Goal: Task Accomplishment & Management: Manage account settings

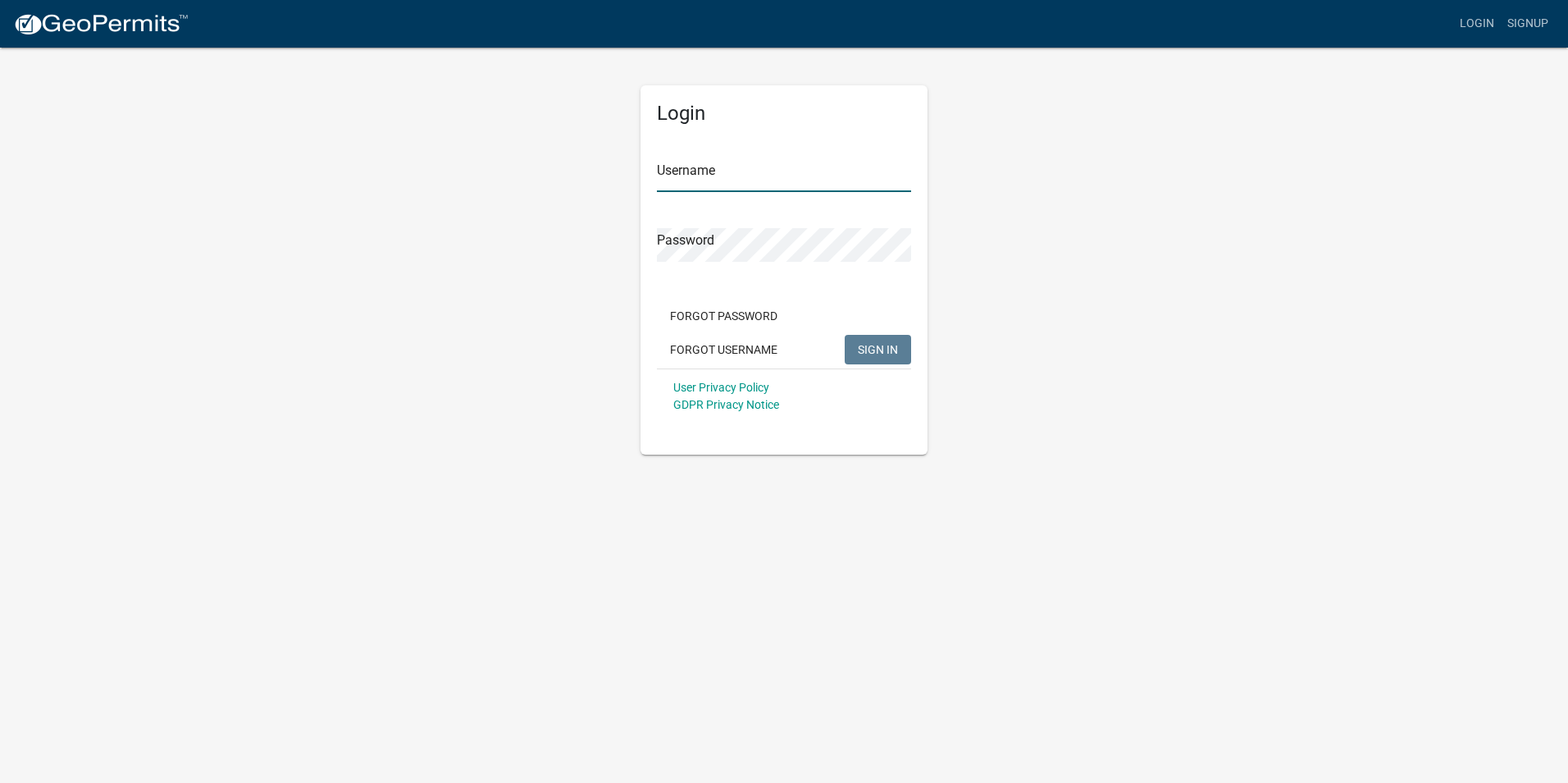
click at [756, 169] on input "Username" at bounding box center [784, 175] width 255 height 34
type input "[EMAIL_ADDRESS][DOMAIN_NAME]"
click at [878, 353] on span "SIGN IN" at bounding box center [877, 348] width 40 height 13
click at [859, 339] on button "SIGN IN" at bounding box center [878, 349] width 66 height 29
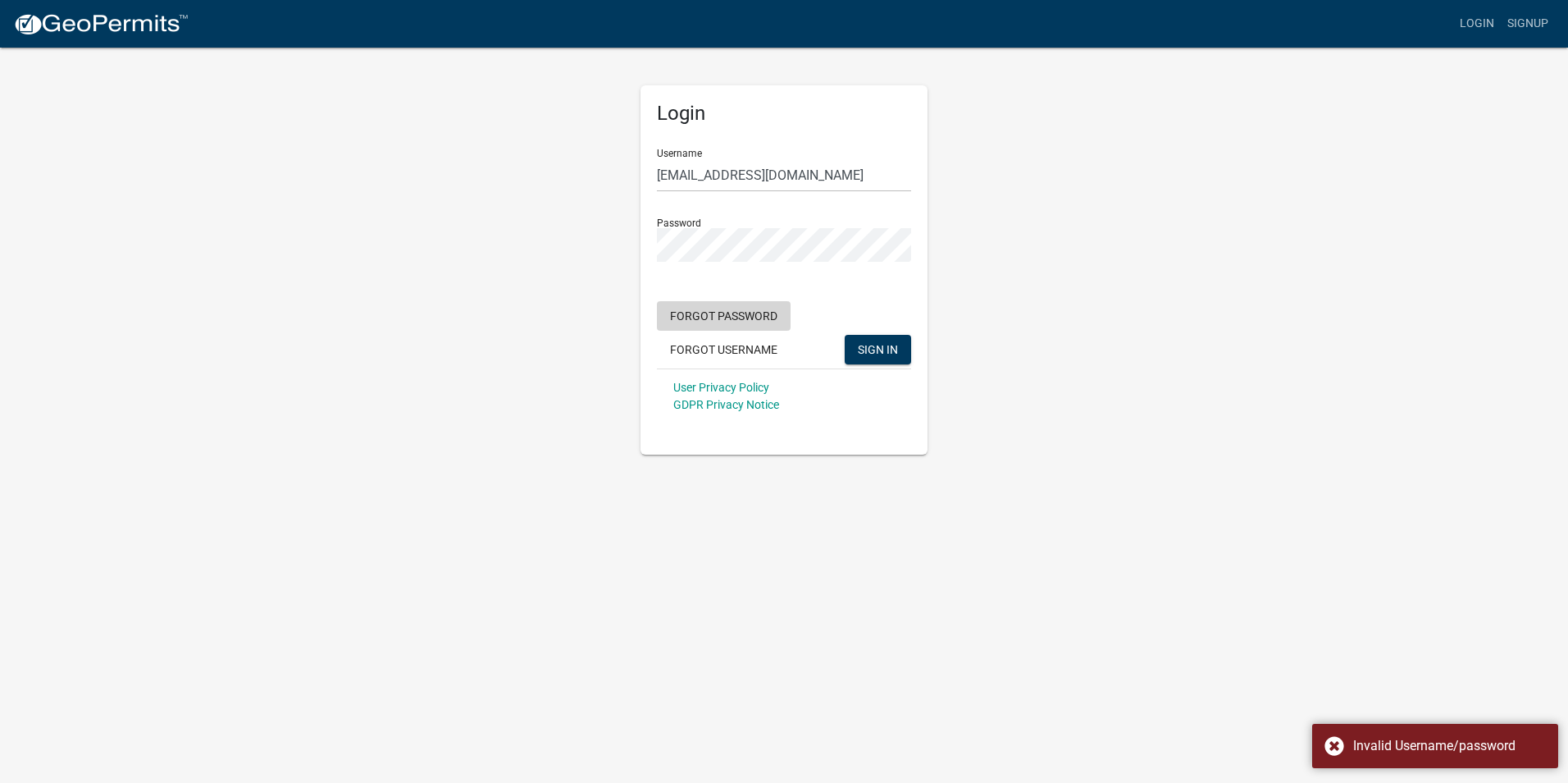
click at [730, 316] on button "Forgot Password" at bounding box center [724, 316] width 134 height 29
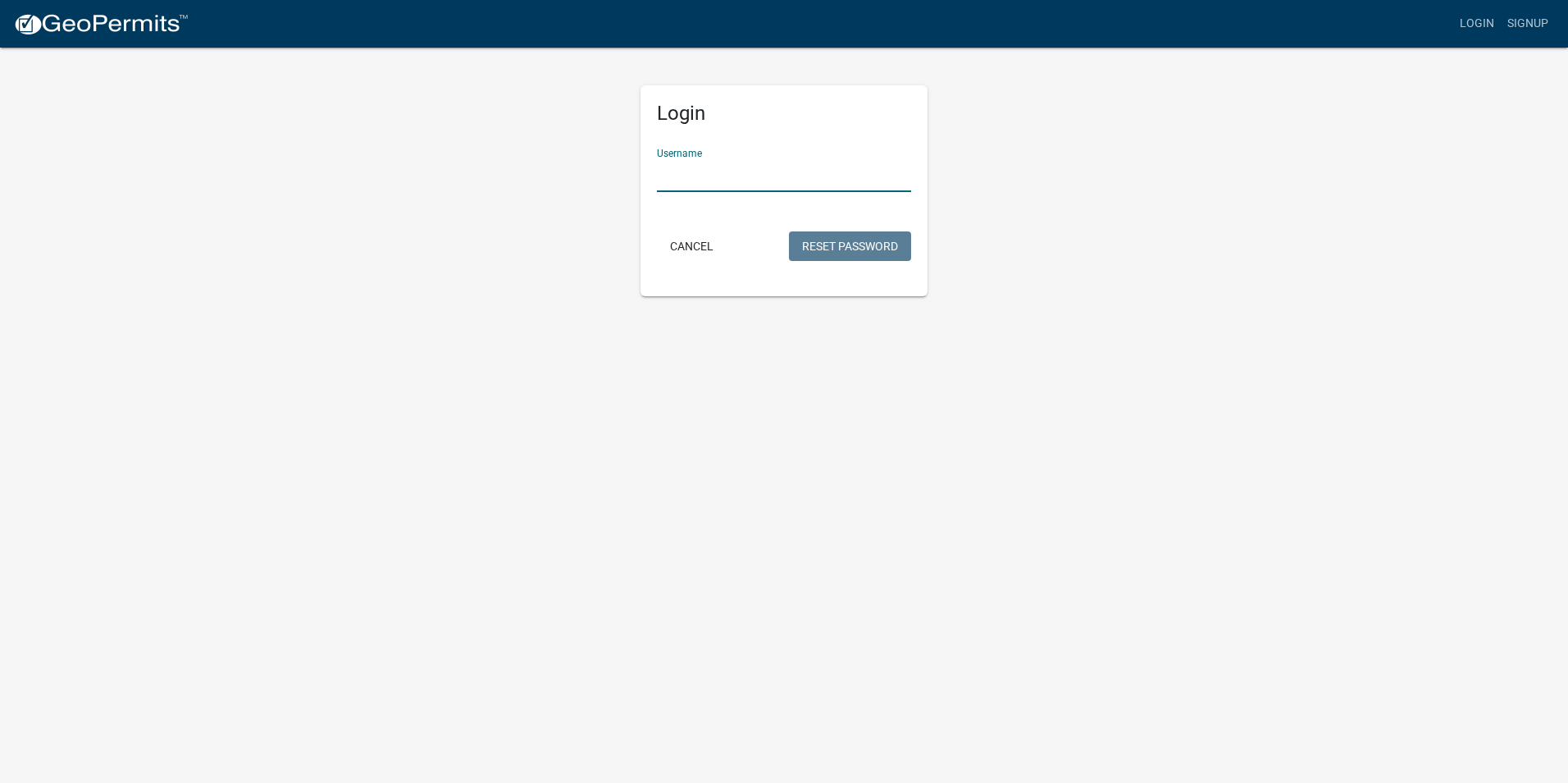
click at [754, 181] on input "Username" at bounding box center [784, 175] width 255 height 34
type input "[EMAIL_ADDRESS][DOMAIN_NAME]"
click at [816, 242] on button "Reset Password" at bounding box center [851, 246] width 122 height 29
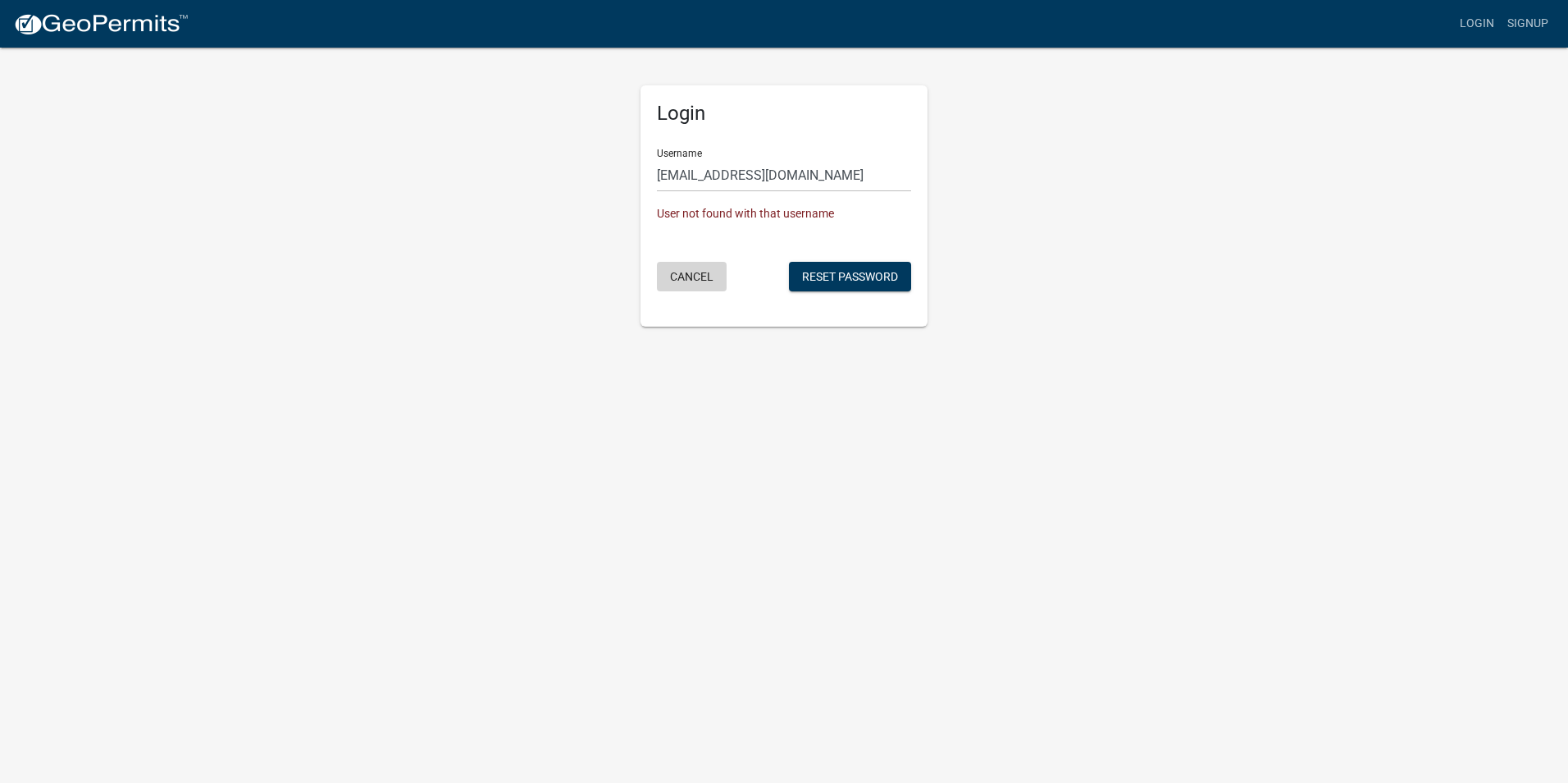
click at [693, 278] on button "Cancel" at bounding box center [692, 276] width 70 height 29
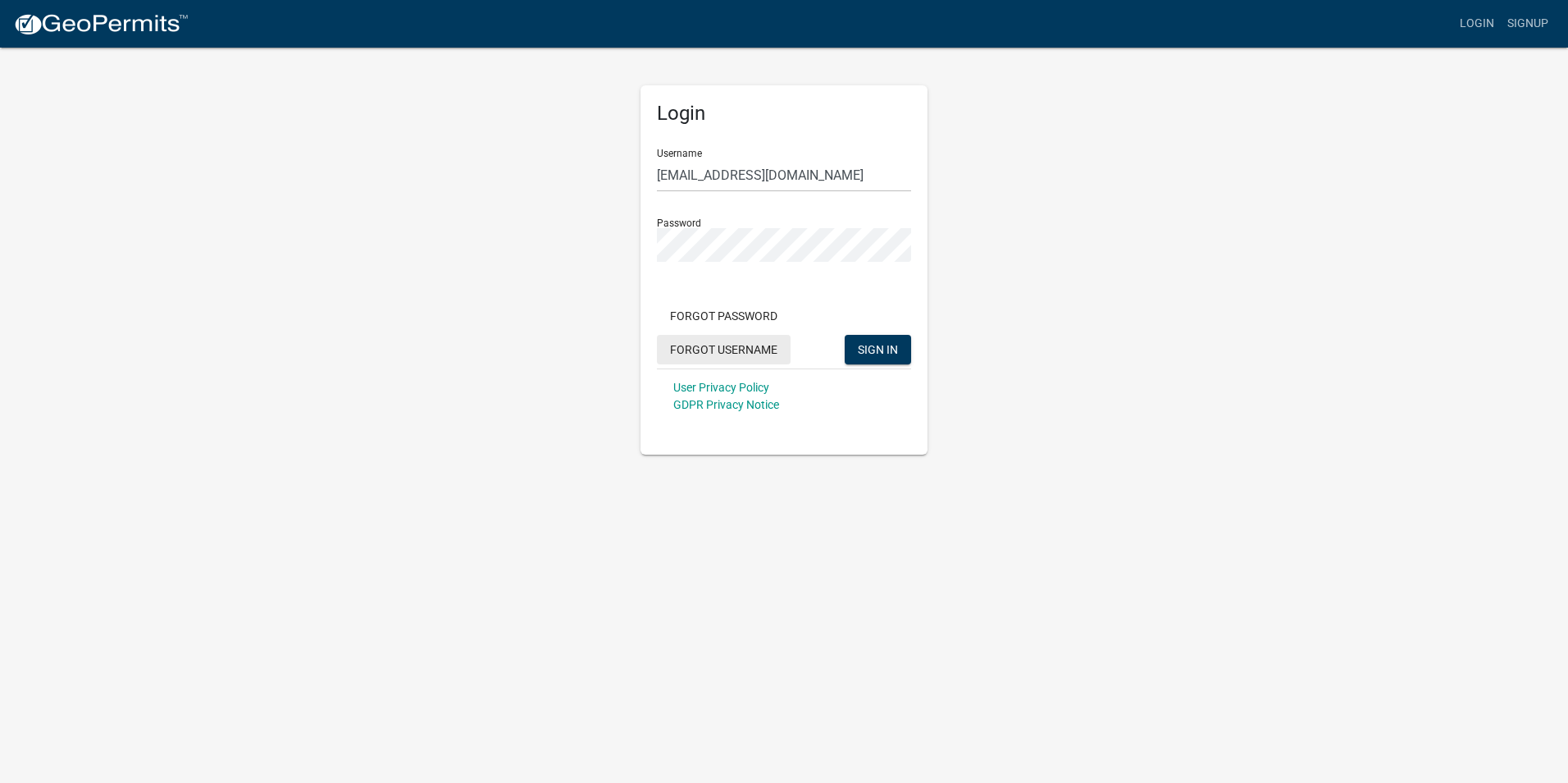
click at [759, 346] on button "Forgot Username" at bounding box center [724, 349] width 134 height 29
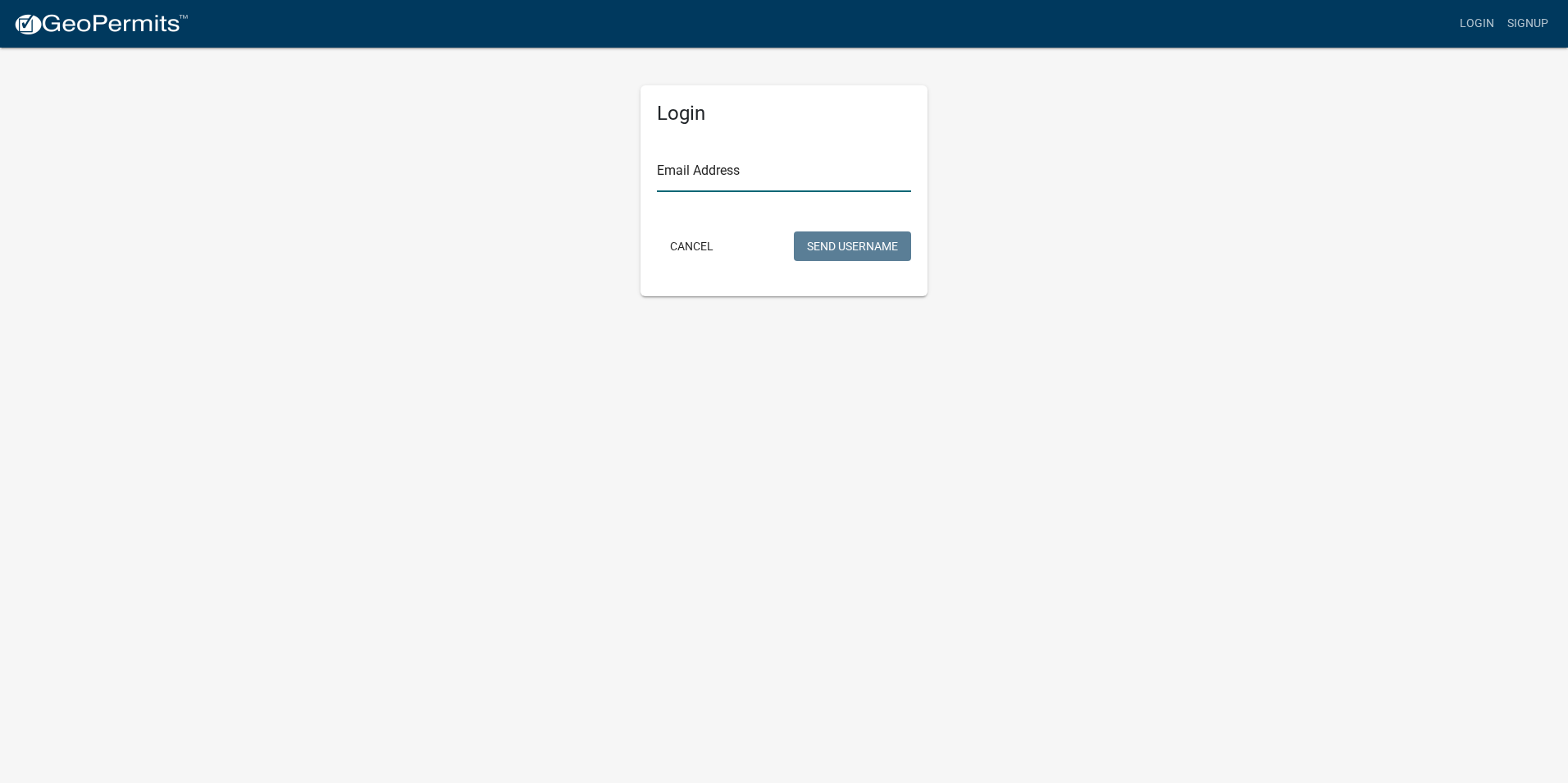
click at [707, 167] on input "Email Address" at bounding box center [784, 175] width 255 height 34
type input "[EMAIL_ADDRESS][DOMAIN_NAME]"
click at [823, 244] on button "Send Username" at bounding box center [853, 246] width 118 height 29
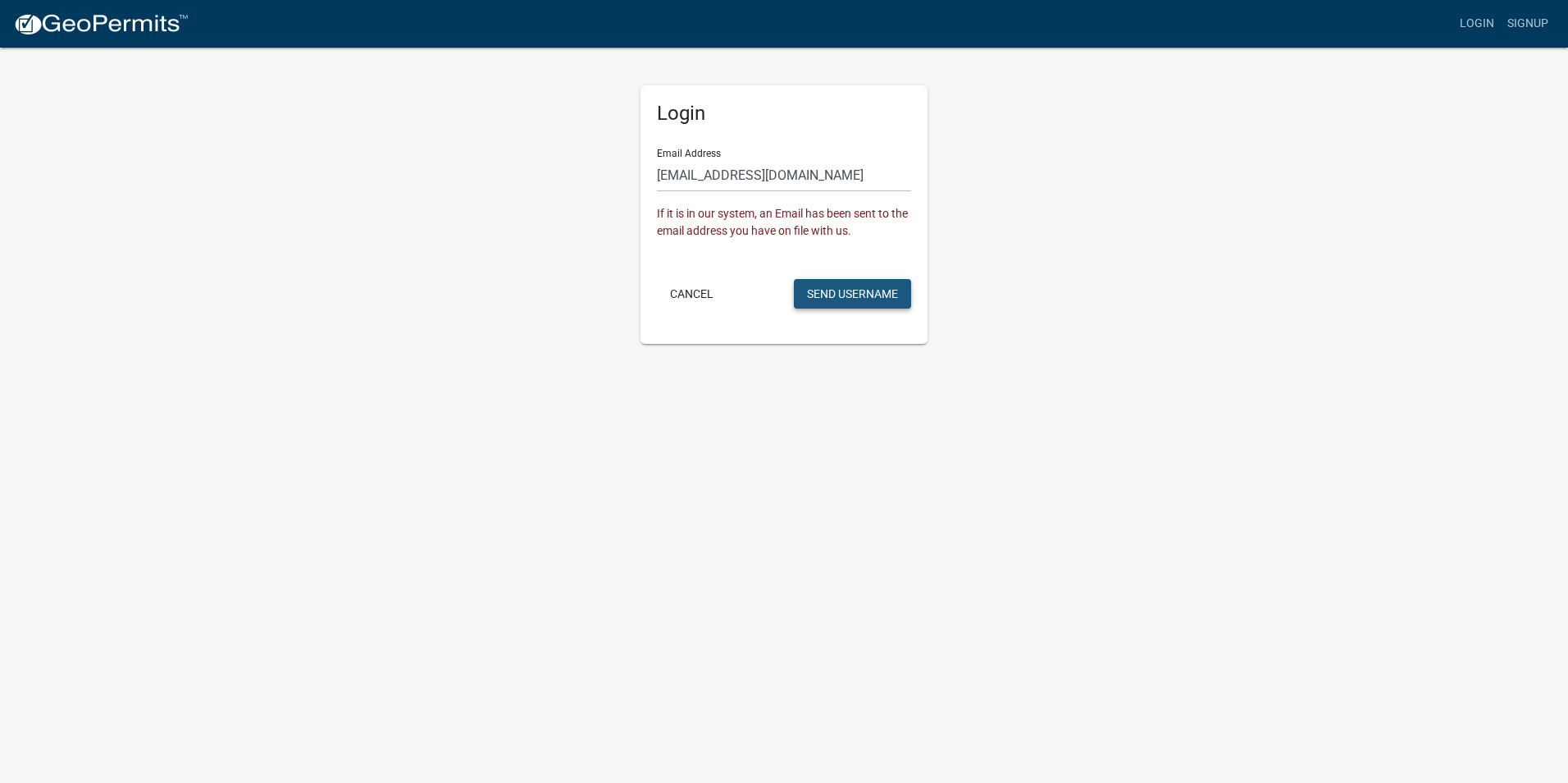
drag, startPoint x: 889, startPoint y: 299, endPoint x: 899, endPoint y: 292, distance: 12.2
click at [889, 299] on button "Send Username" at bounding box center [853, 294] width 118 height 29
click at [694, 292] on button "Cancel" at bounding box center [692, 294] width 70 height 29
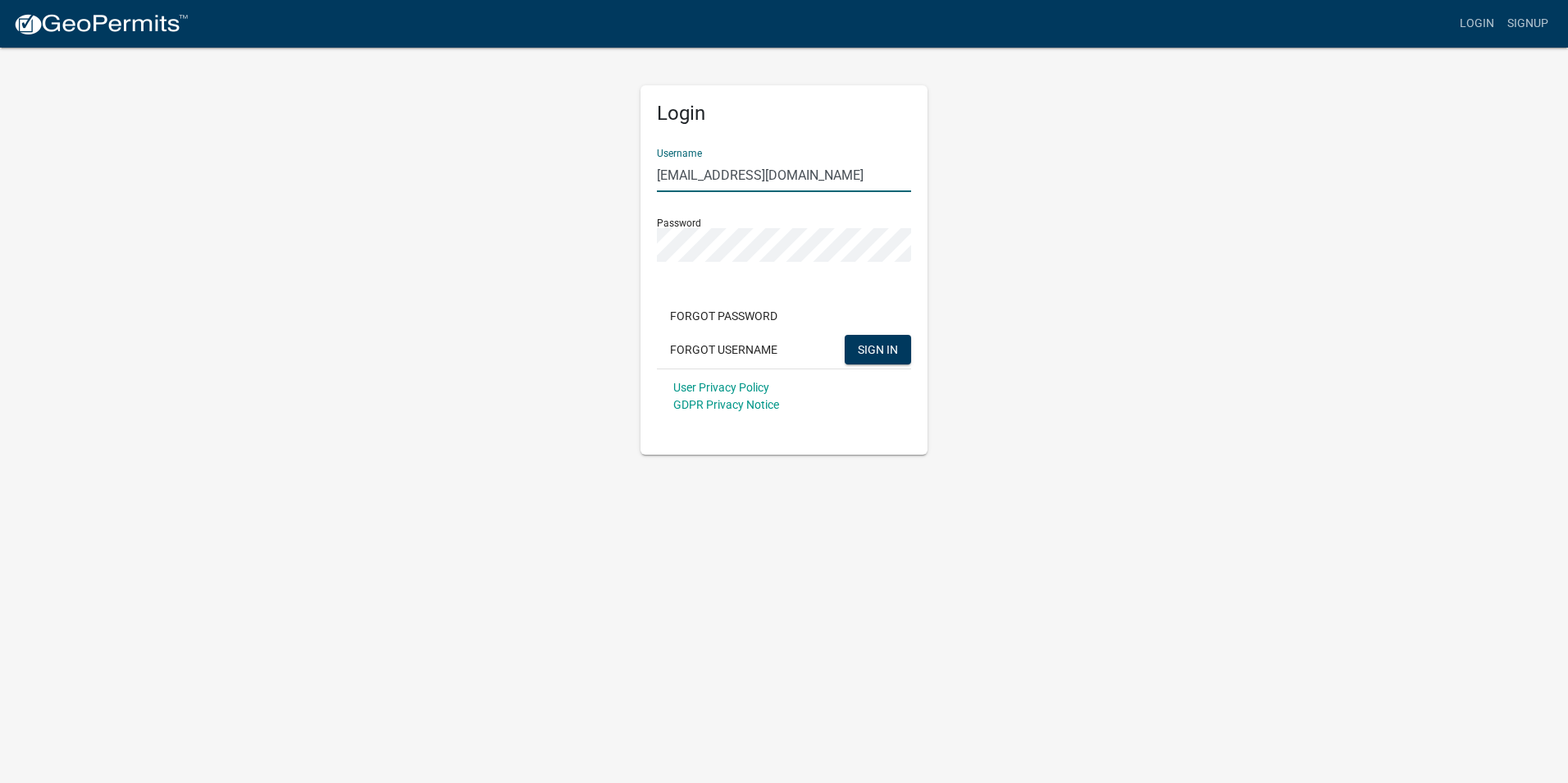
drag, startPoint x: 884, startPoint y: 168, endPoint x: 574, endPoint y: 184, distance: 310.4
click at [574, 184] on div "Login Username [EMAIL_ADDRESS][DOMAIN_NAME] Password Forgot Password Forgot Use…" at bounding box center [784, 250] width 935 height 409
type input "Walgreens 10831"
click at [610, 245] on div "Login Username Walgreens 10831 Password Forgot Password Forgot Username SIGN IN…" at bounding box center [784, 250] width 935 height 409
click at [1098, 265] on div "Login Username Walgreens 10831 Password Forgot Password Forgot Username SIGN IN…" at bounding box center [784, 250] width 935 height 409
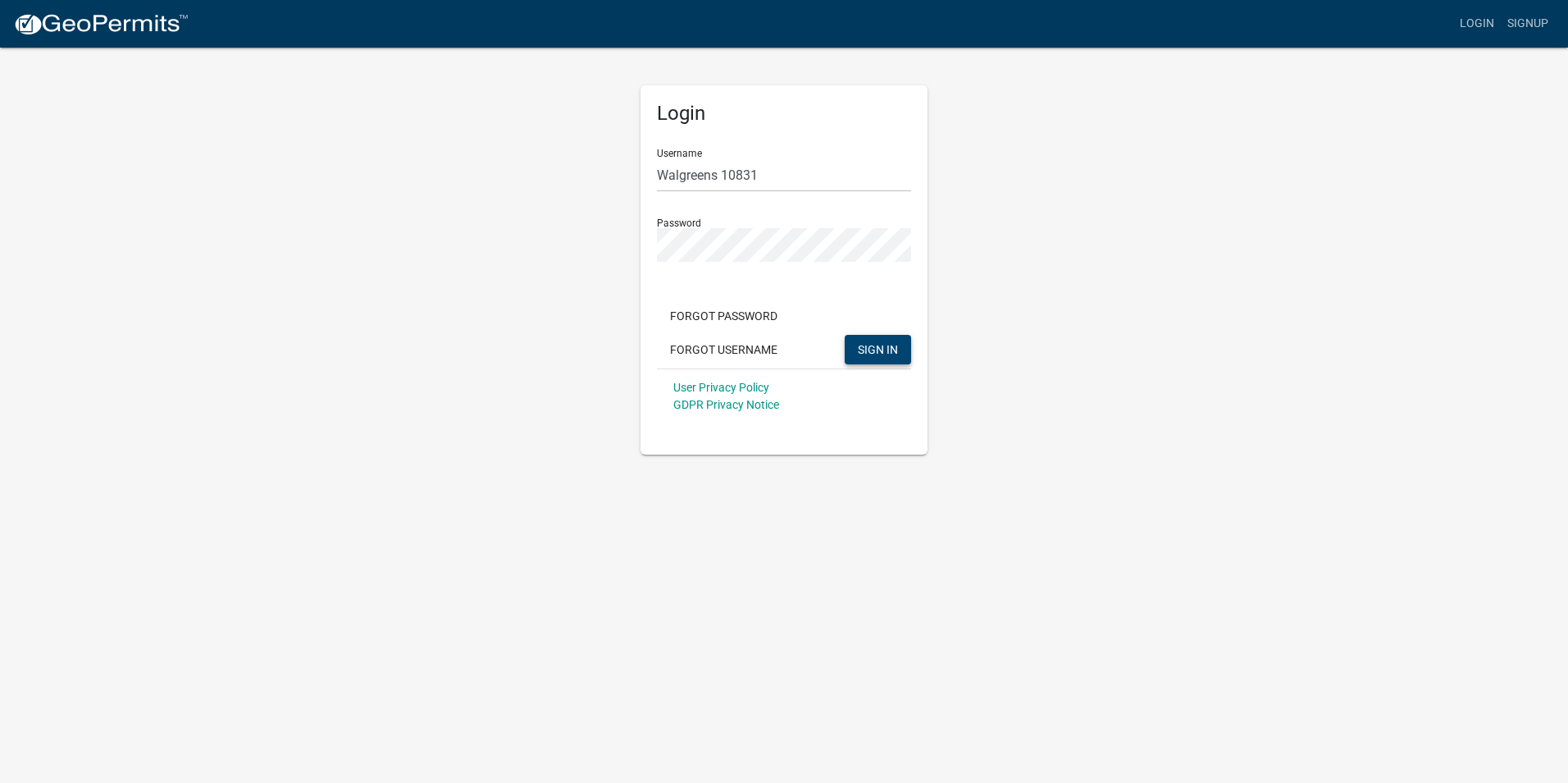
click at [873, 340] on button "SIGN IN" at bounding box center [878, 349] width 66 height 29
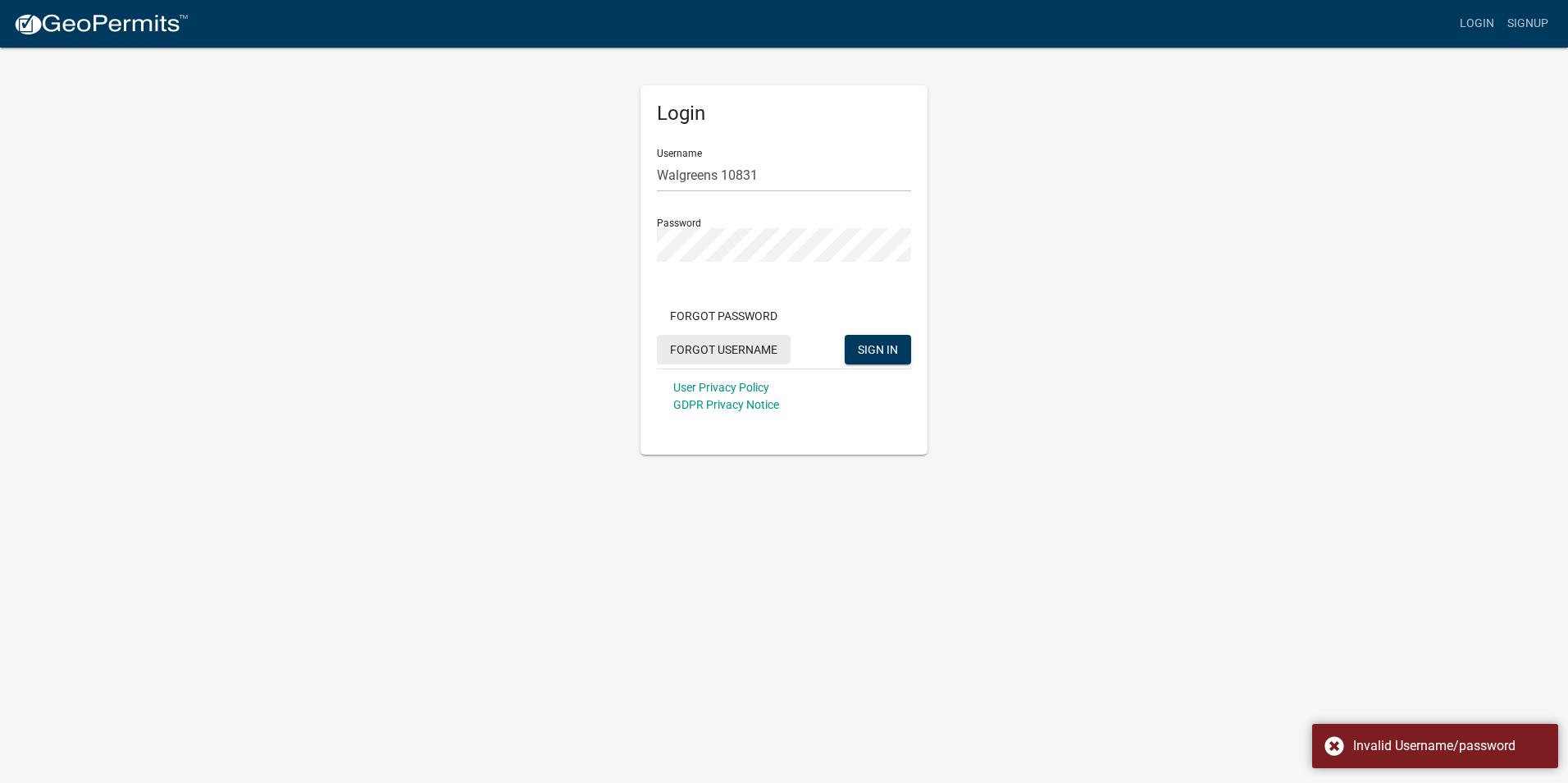
click at [747, 350] on button "Forgot Username" at bounding box center [724, 349] width 134 height 29
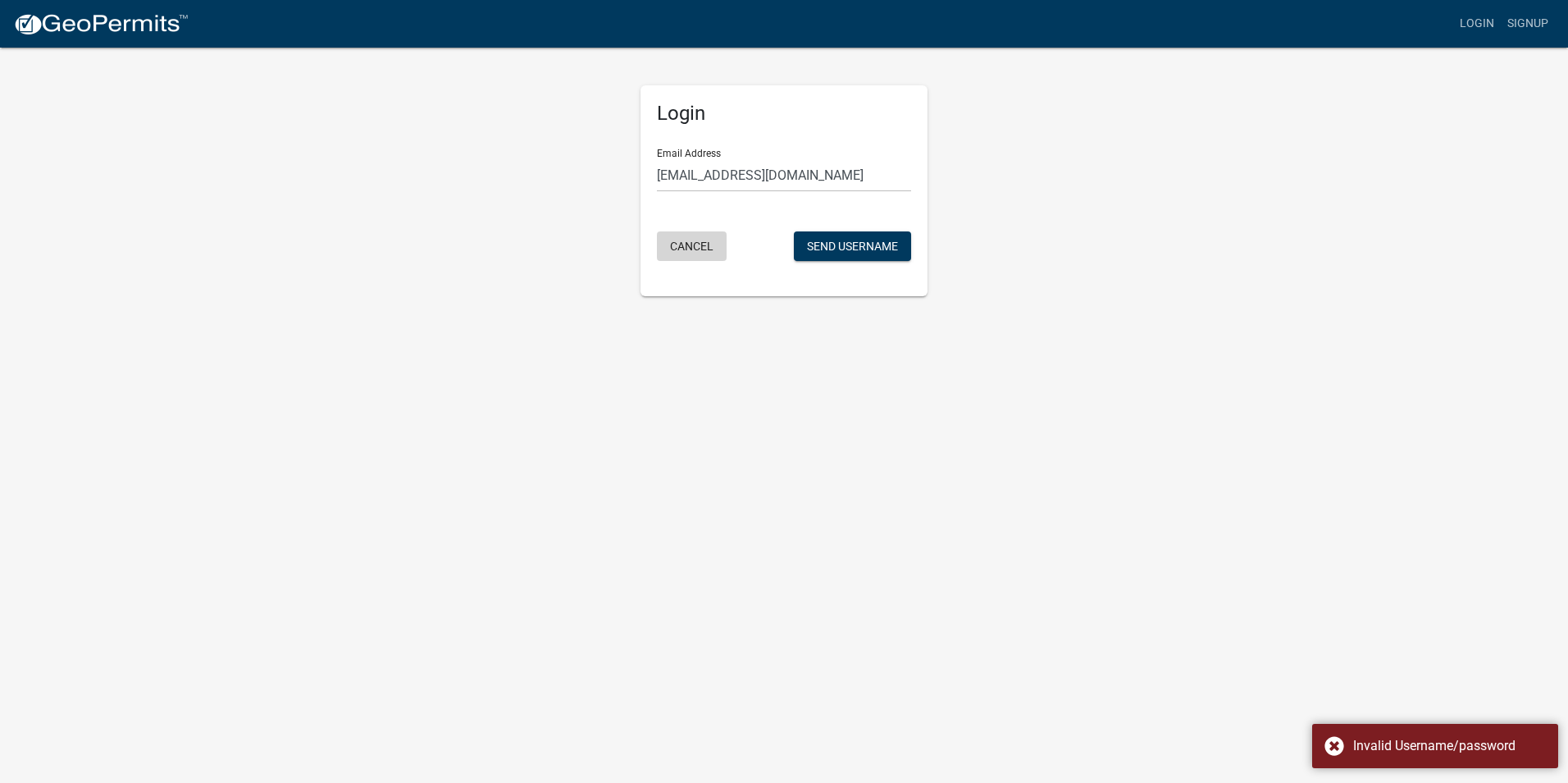
click at [693, 245] on button "Cancel" at bounding box center [692, 246] width 70 height 29
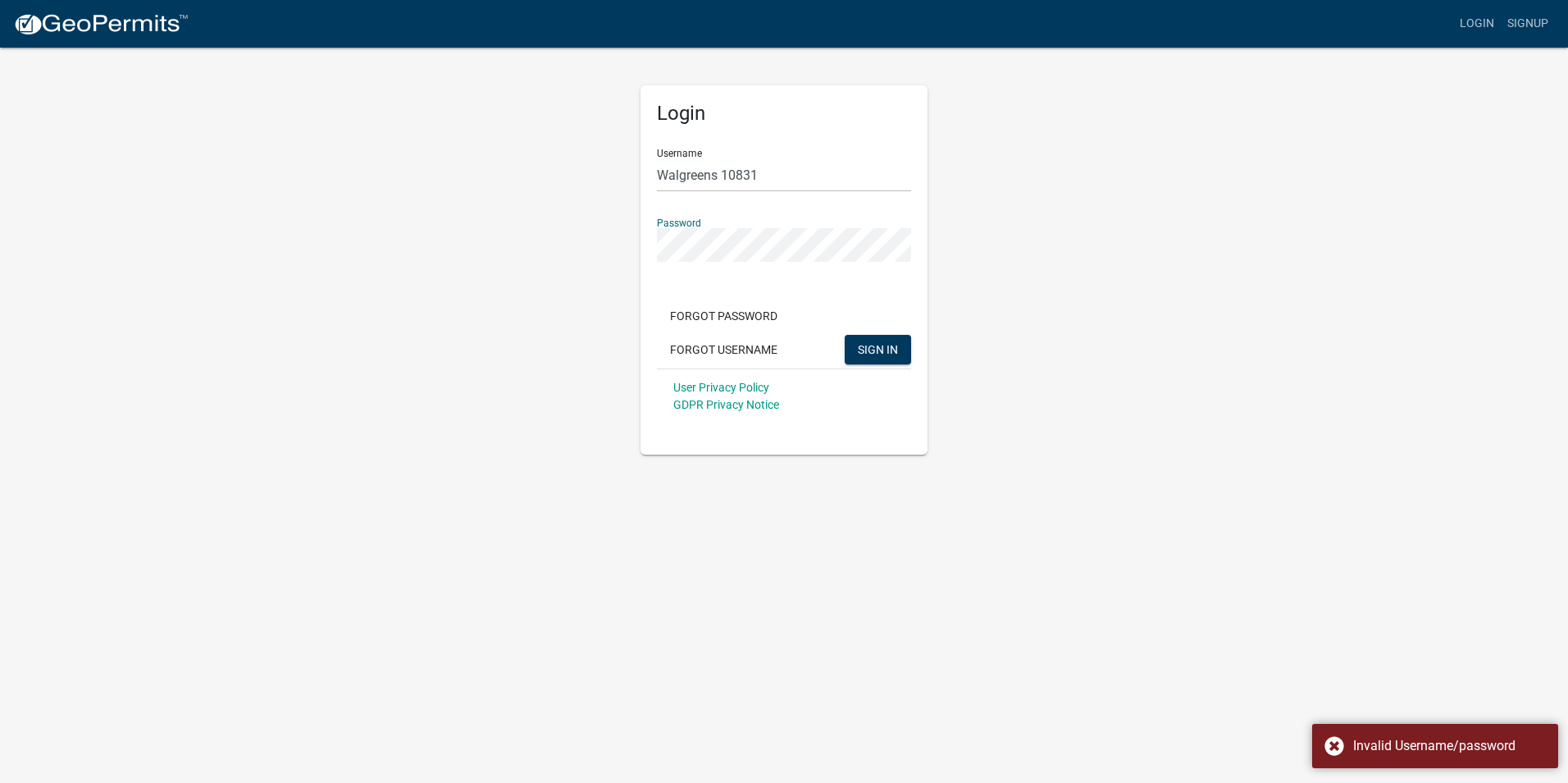
click at [638, 255] on div "Login Username Walgreens 10831 Password Forgot Password Forgot Username SIGN IN…" at bounding box center [784, 250] width 312 height 409
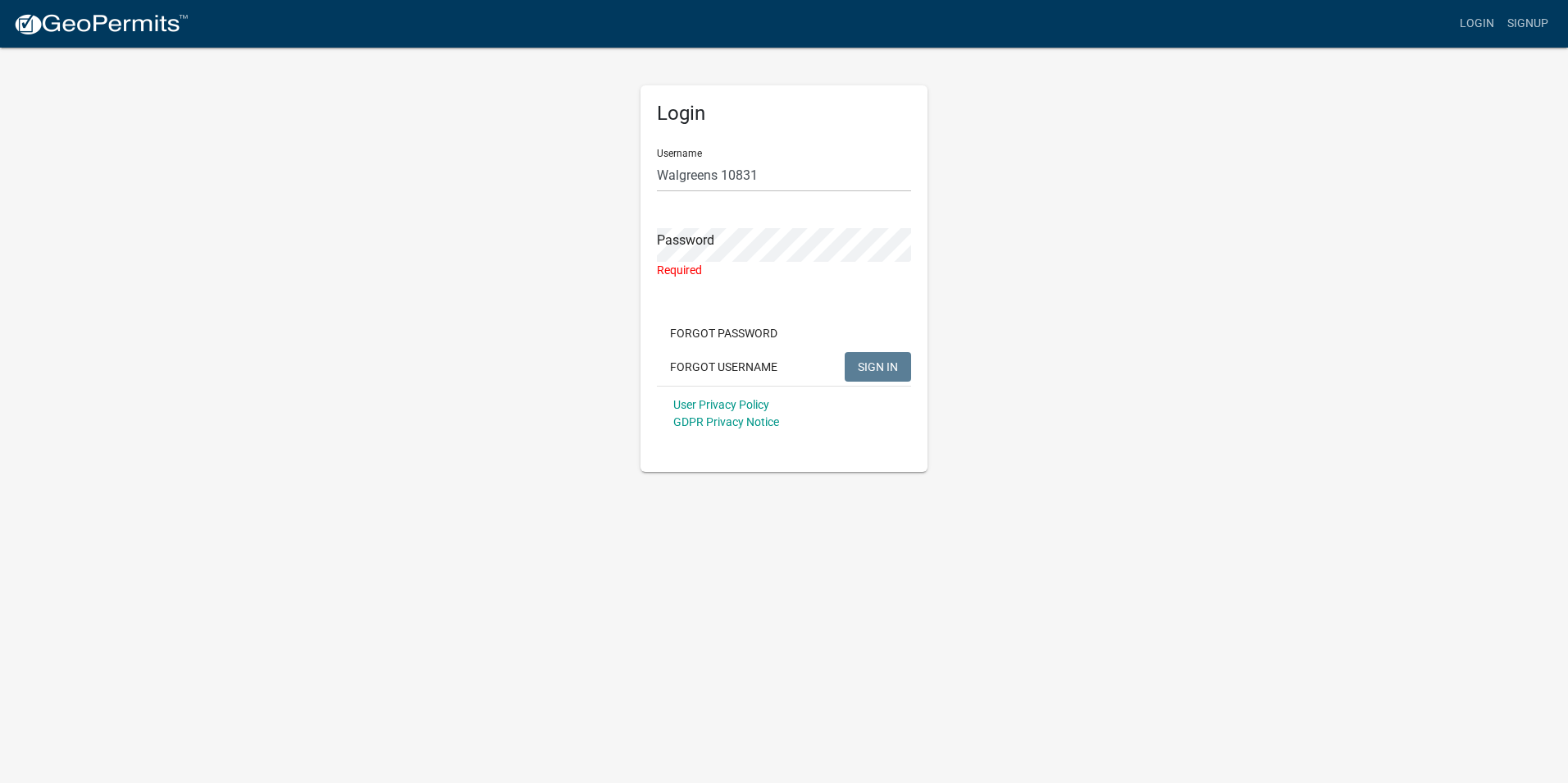
click at [1134, 443] on div "Login Username Walgreens 10831 Password Required Forgot Password Forgot Usernam…" at bounding box center [784, 259] width 935 height 426
click at [744, 330] on button "Forgot Password" at bounding box center [724, 333] width 134 height 29
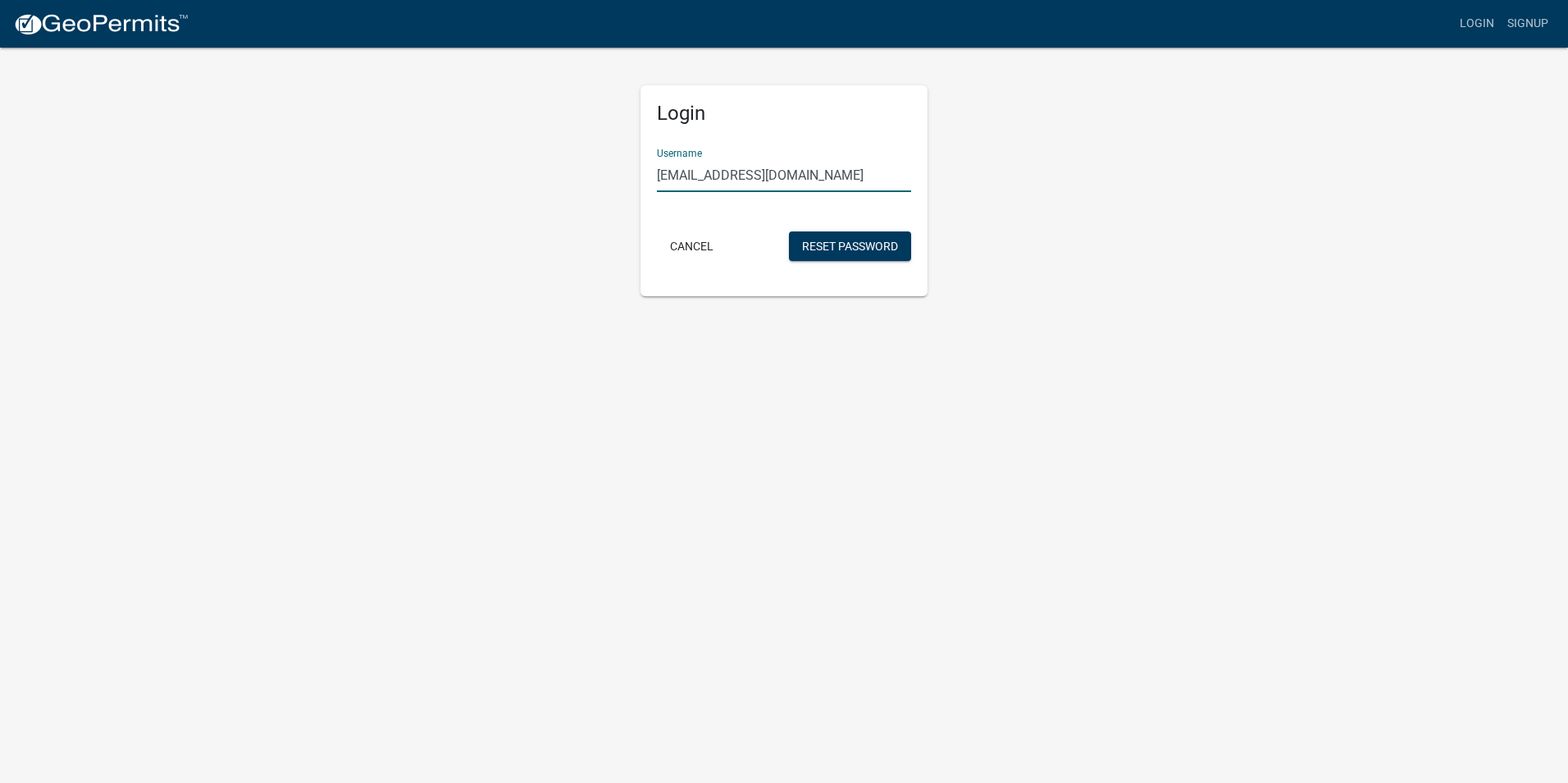
drag, startPoint x: 881, startPoint y: 173, endPoint x: 569, endPoint y: 179, distance: 312.1
click at [569, 179] on div "Login Username [EMAIL_ADDRESS][DOMAIN_NAME] Cancel Reset Password" at bounding box center [784, 170] width 935 height 250
click at [809, 240] on button "Reset Password" at bounding box center [851, 246] width 122 height 29
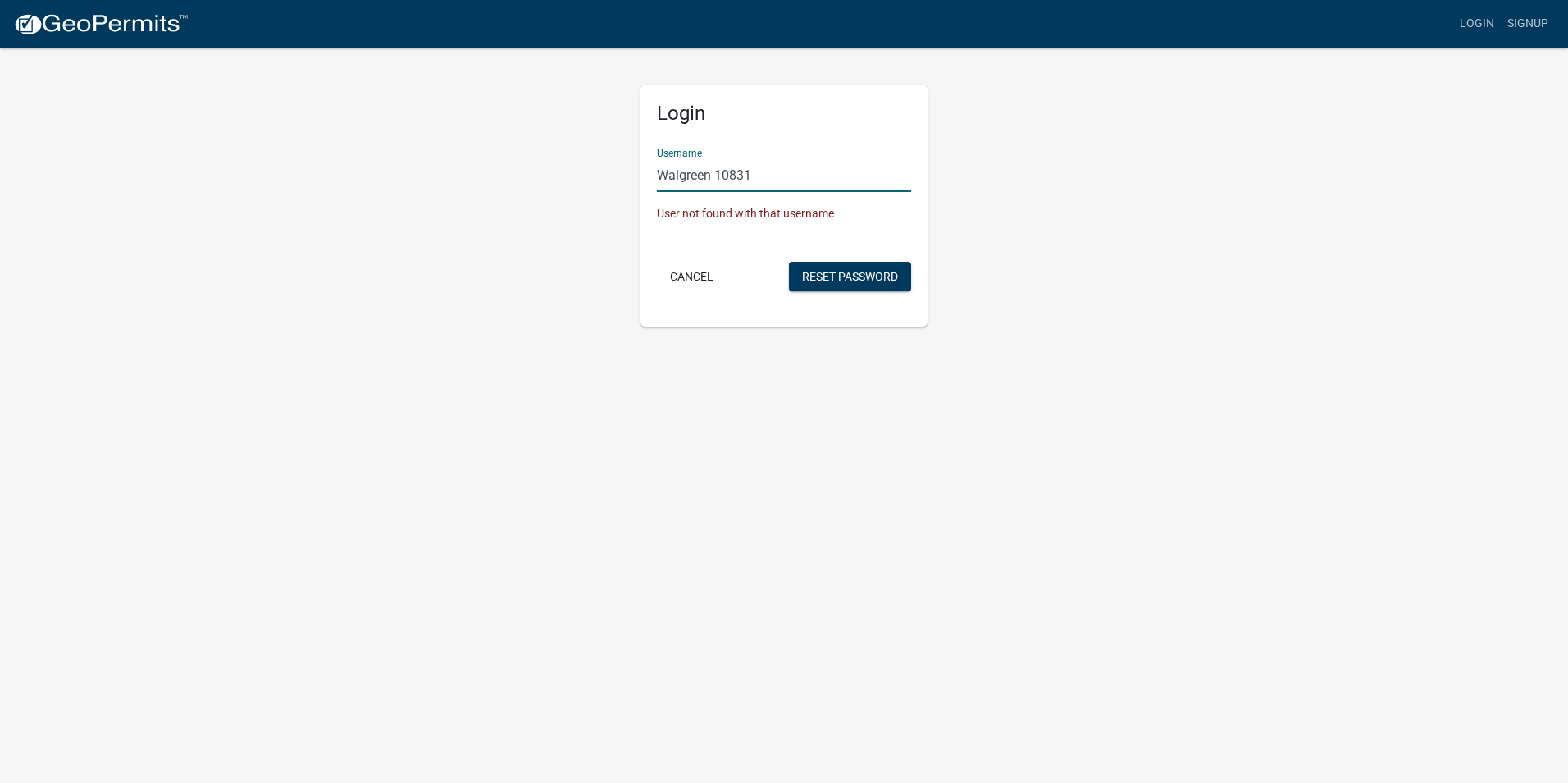
click at [768, 174] on input "Walgreen 10831" at bounding box center [784, 175] width 255 height 34
type input "Walgreen Co"
click at [864, 274] on button "Reset Password" at bounding box center [851, 276] width 122 height 29
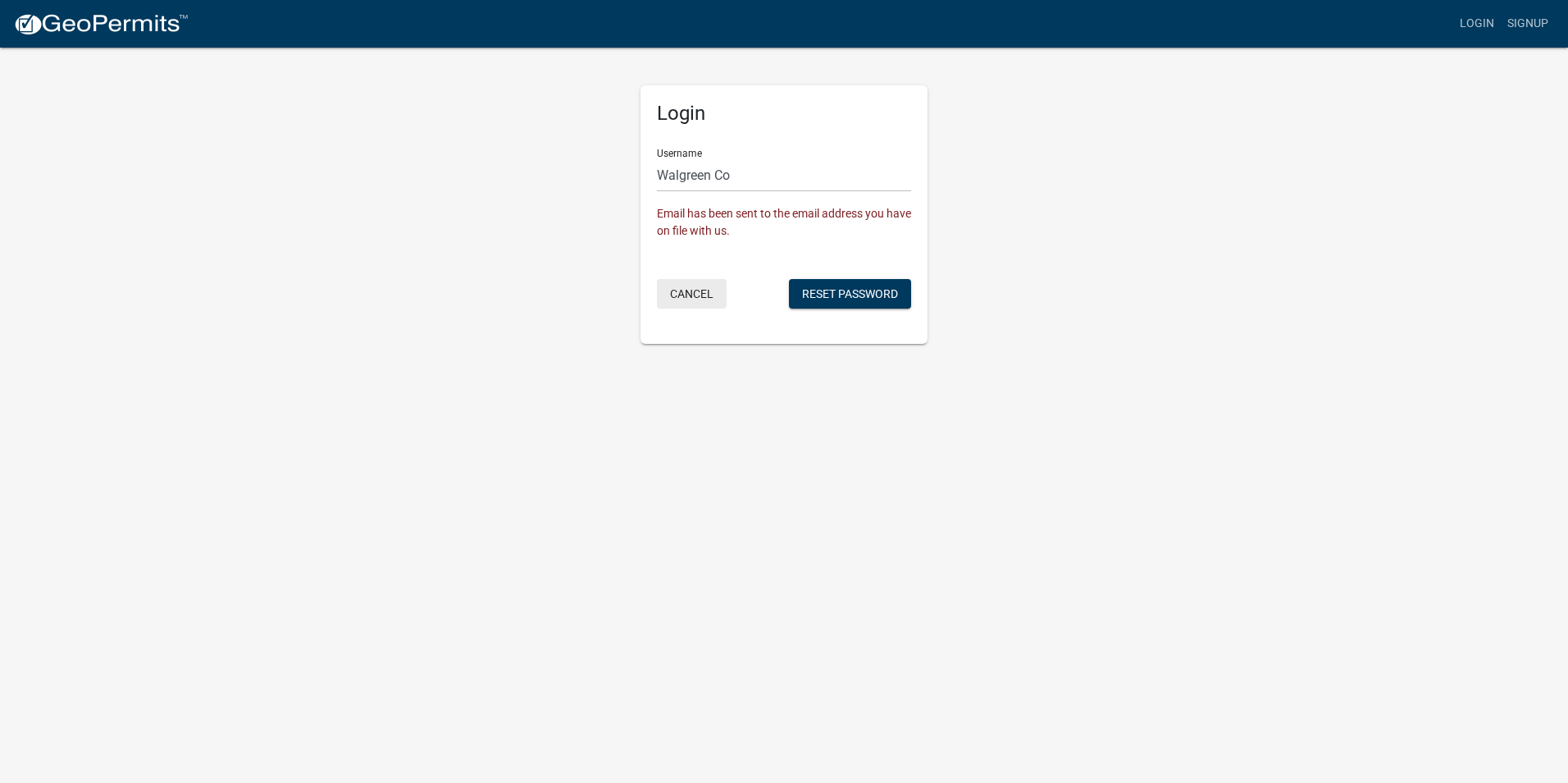
click at [682, 295] on button "Cancel" at bounding box center [692, 294] width 70 height 29
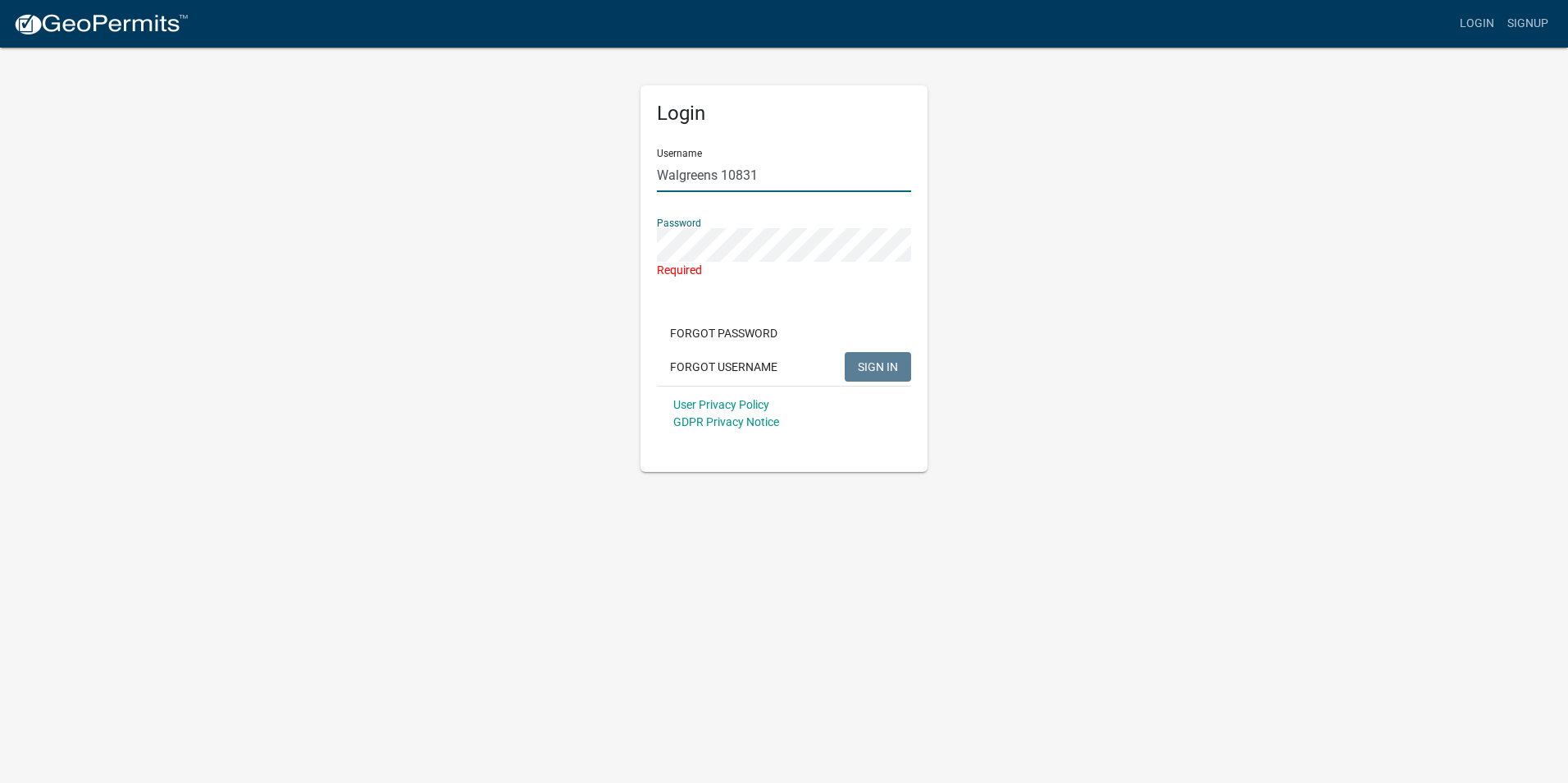
click at [763, 171] on input "Walgreens 10831" at bounding box center [784, 175] width 255 height 34
type input "Walgreens Co"
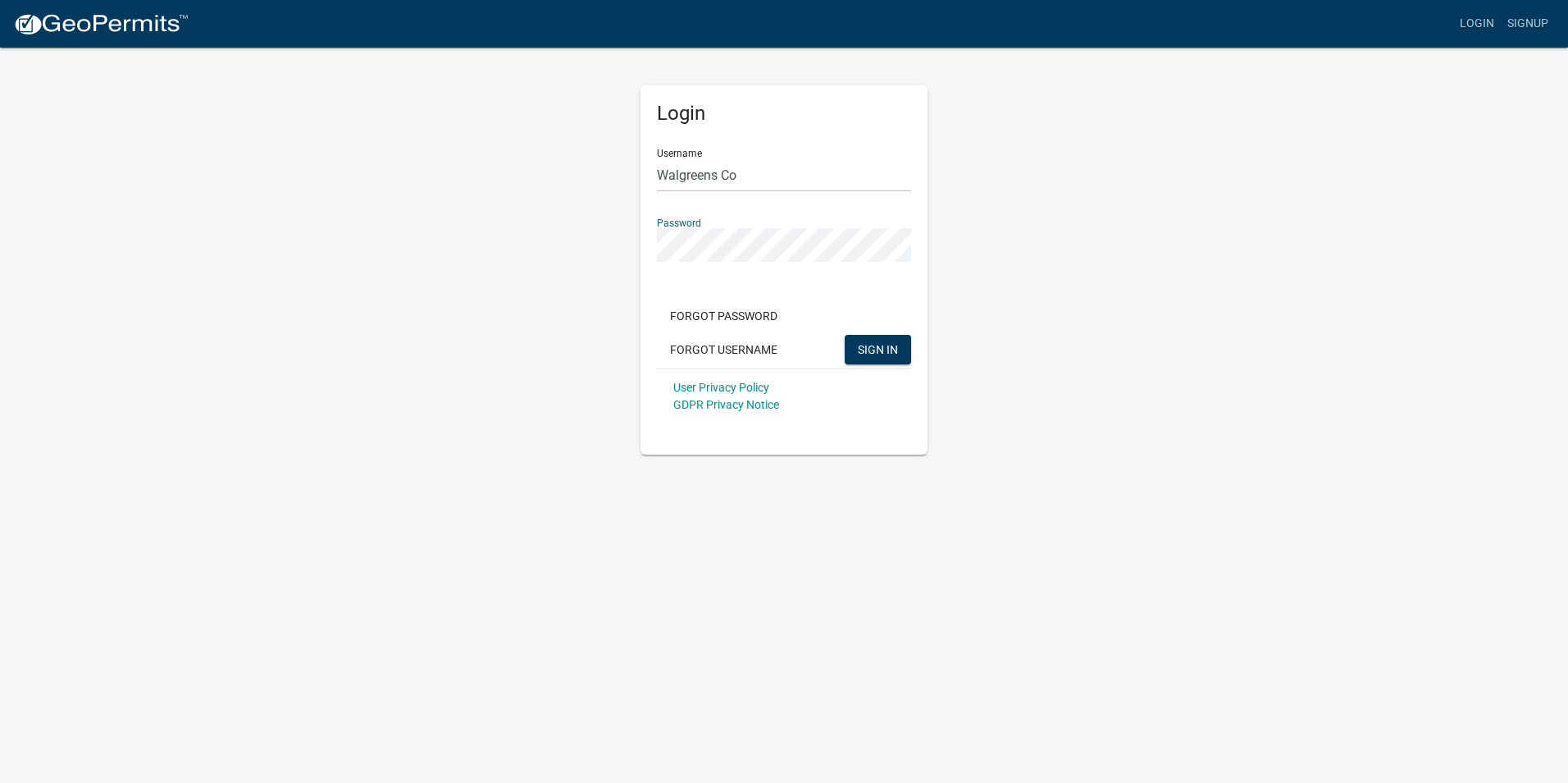
click at [845, 335] on button "SIGN IN" at bounding box center [878, 349] width 66 height 29
click at [1120, 323] on div "Login Username Walgreens Co Password Forgot Password Forgot Username SIGN IN Us…" at bounding box center [784, 250] width 935 height 409
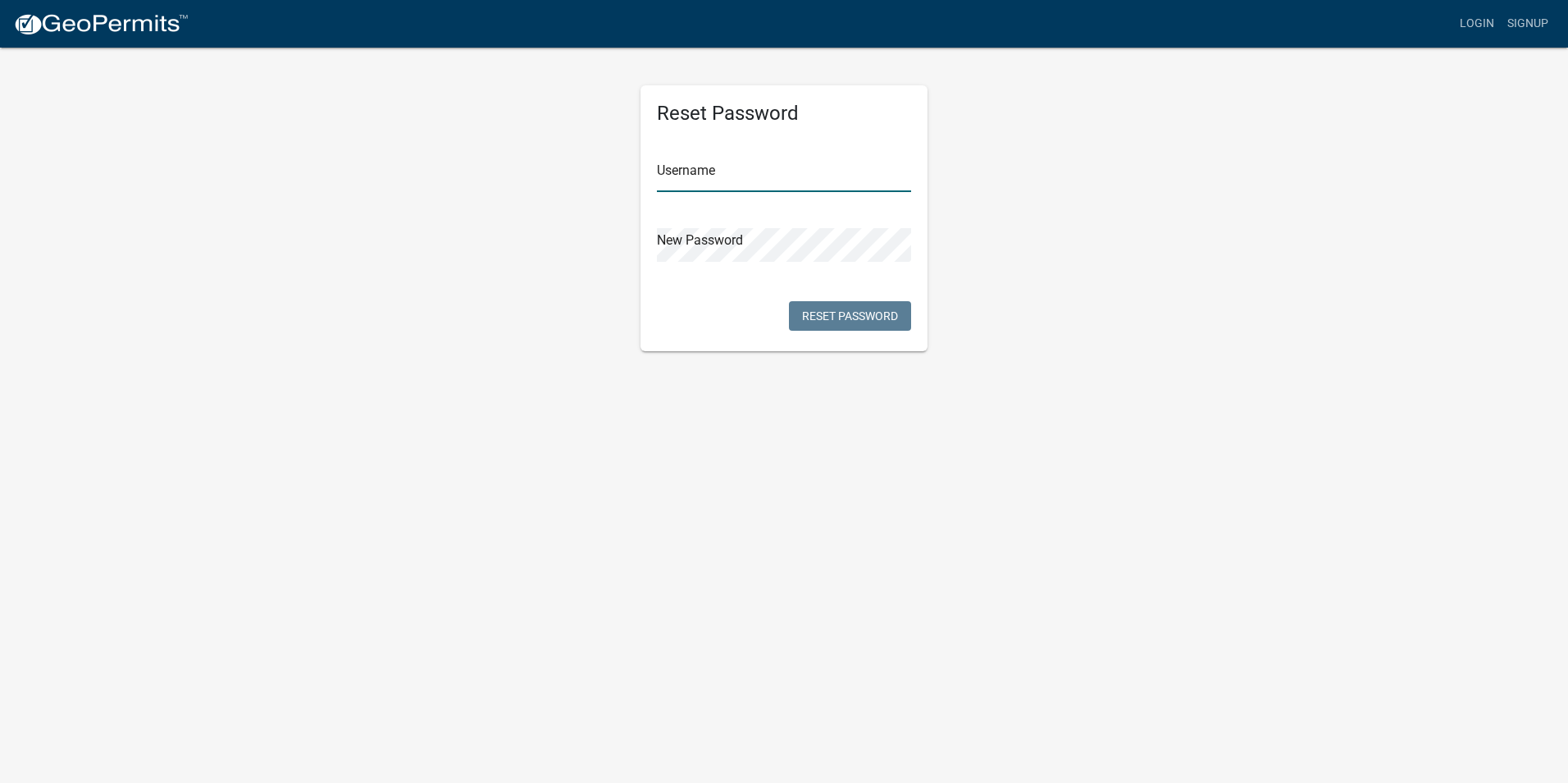
click at [679, 171] on input "text" at bounding box center [784, 175] width 255 height 34
type input "Walgreen Co"
click at [820, 205] on div "New Password" at bounding box center [784, 233] width 255 height 56
click at [837, 318] on button "Reset Password" at bounding box center [851, 316] width 122 height 29
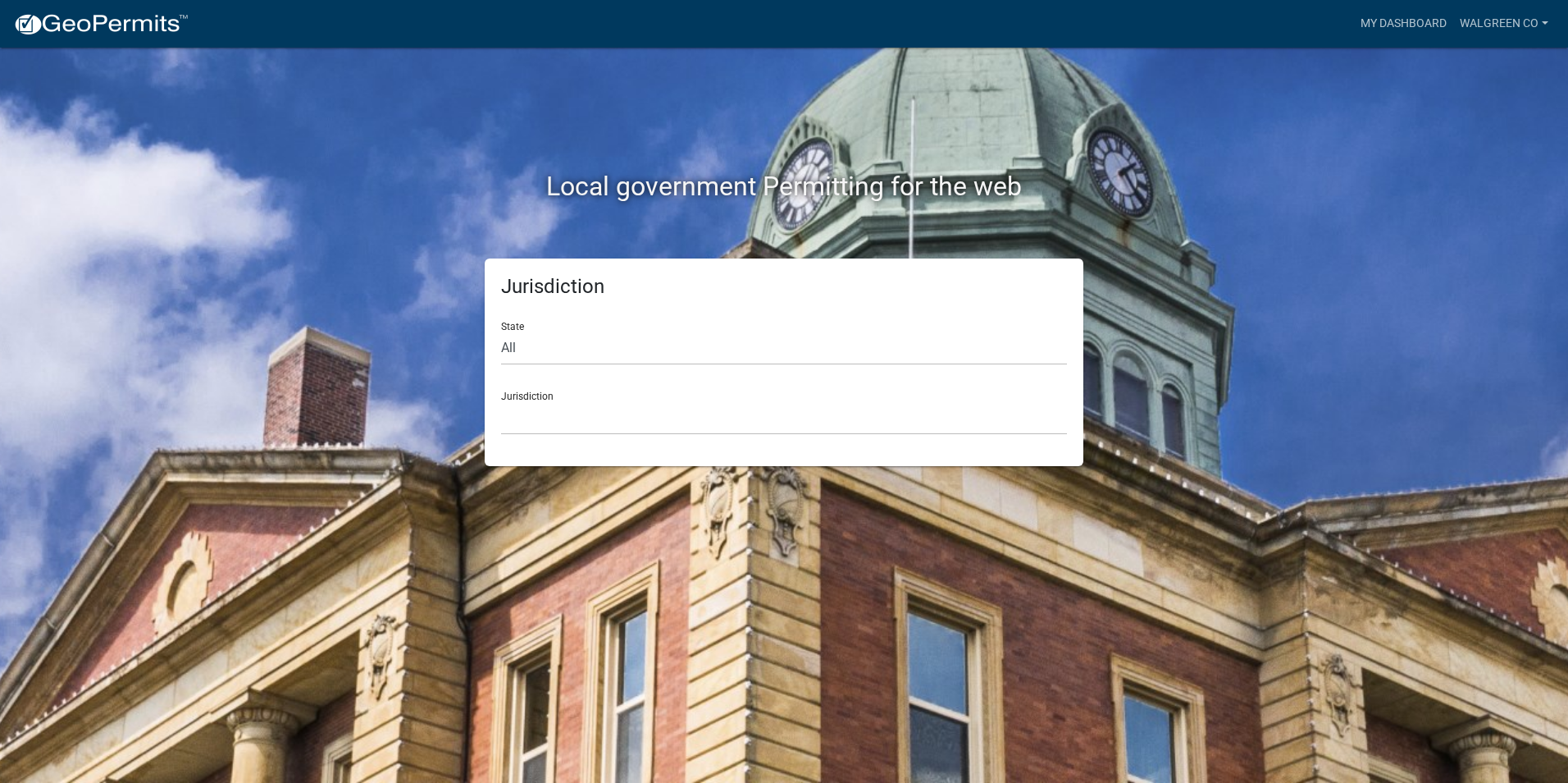
click at [510, 395] on div "Jurisdiction [GEOGRAPHIC_DATA], [US_STATE] [GEOGRAPHIC_DATA], [US_STATE][PERSON…" at bounding box center [784, 407] width 566 height 56
click at [559, 433] on select "Custer County, Colorado Carroll County, Georgia Cook County, Georgia Crawford C…" at bounding box center [784, 418] width 566 height 34
click at [392, 80] on div "Local government Permitting for the web" at bounding box center [784, 153] width 935 height 210
click at [512, 341] on select "All Colorado Georgia Indiana Iowa Kansas Minnesota Ohio South Carolina Wisconsin" at bounding box center [784, 348] width 566 height 34
select select "Georgia"
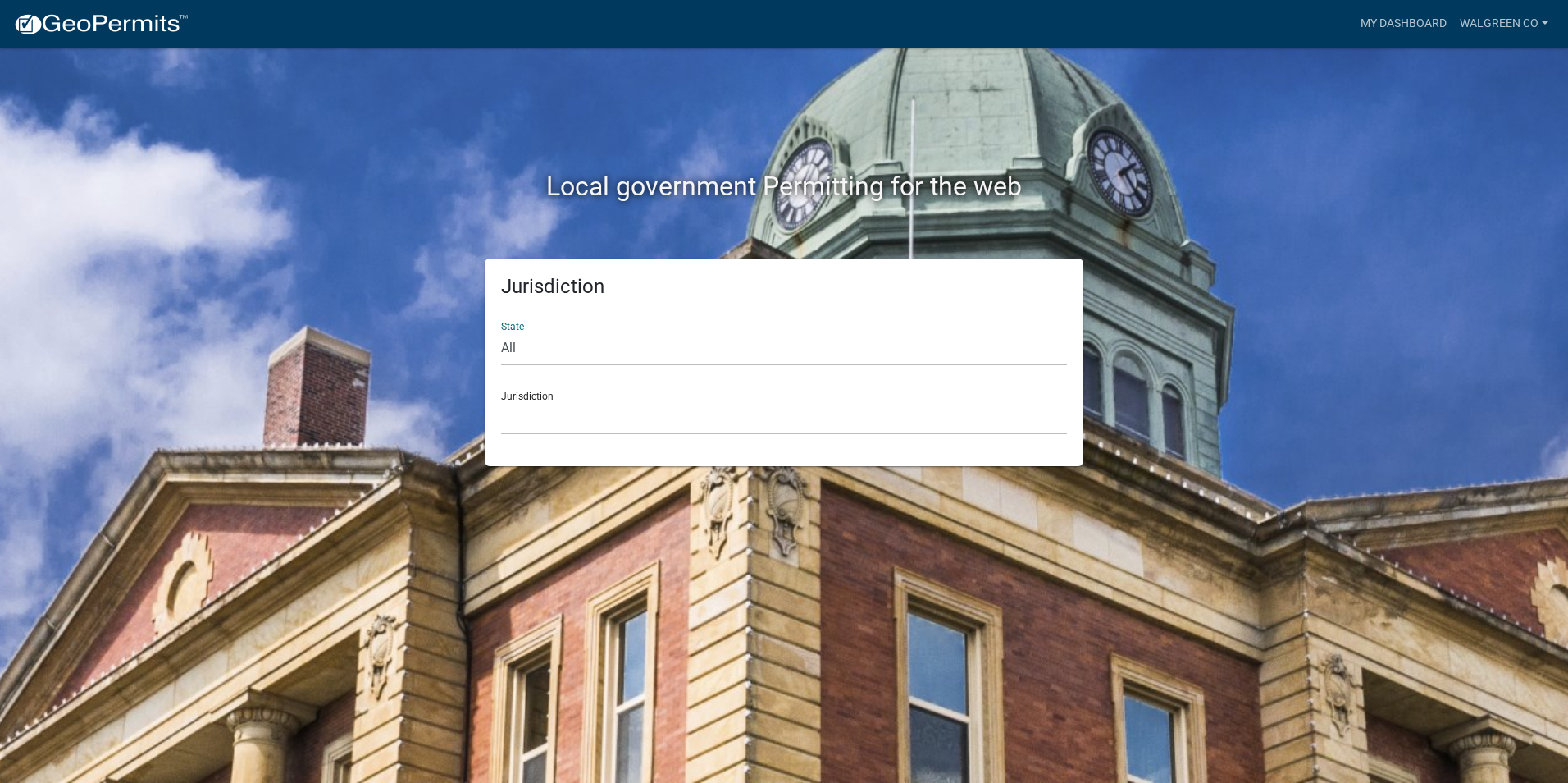
click at [501, 332] on select "All Colorado Georgia Indiana Iowa Kansas Minnesota Ohio South Carolina Wisconsin" at bounding box center [784, 348] width 566 height 34
click at [568, 419] on select "Carroll County, Georgia Cook County, Georgia Crawford County, Georgia Gilmer Co…" at bounding box center [784, 418] width 566 height 34
click at [565, 395] on div "Jurisdiction Carroll County, Georgia Cook County, Georgia Crawford County, Geor…" at bounding box center [784, 407] width 566 height 56
click at [1231, 356] on div "Jurisdiction State All Colorado Georgia Indiana Iowa Kansas Minnesota Ohio Sout…" at bounding box center [784, 362] width 935 height 207
click at [1544, 18] on link "Walgreen Co" at bounding box center [1504, 23] width 102 height 31
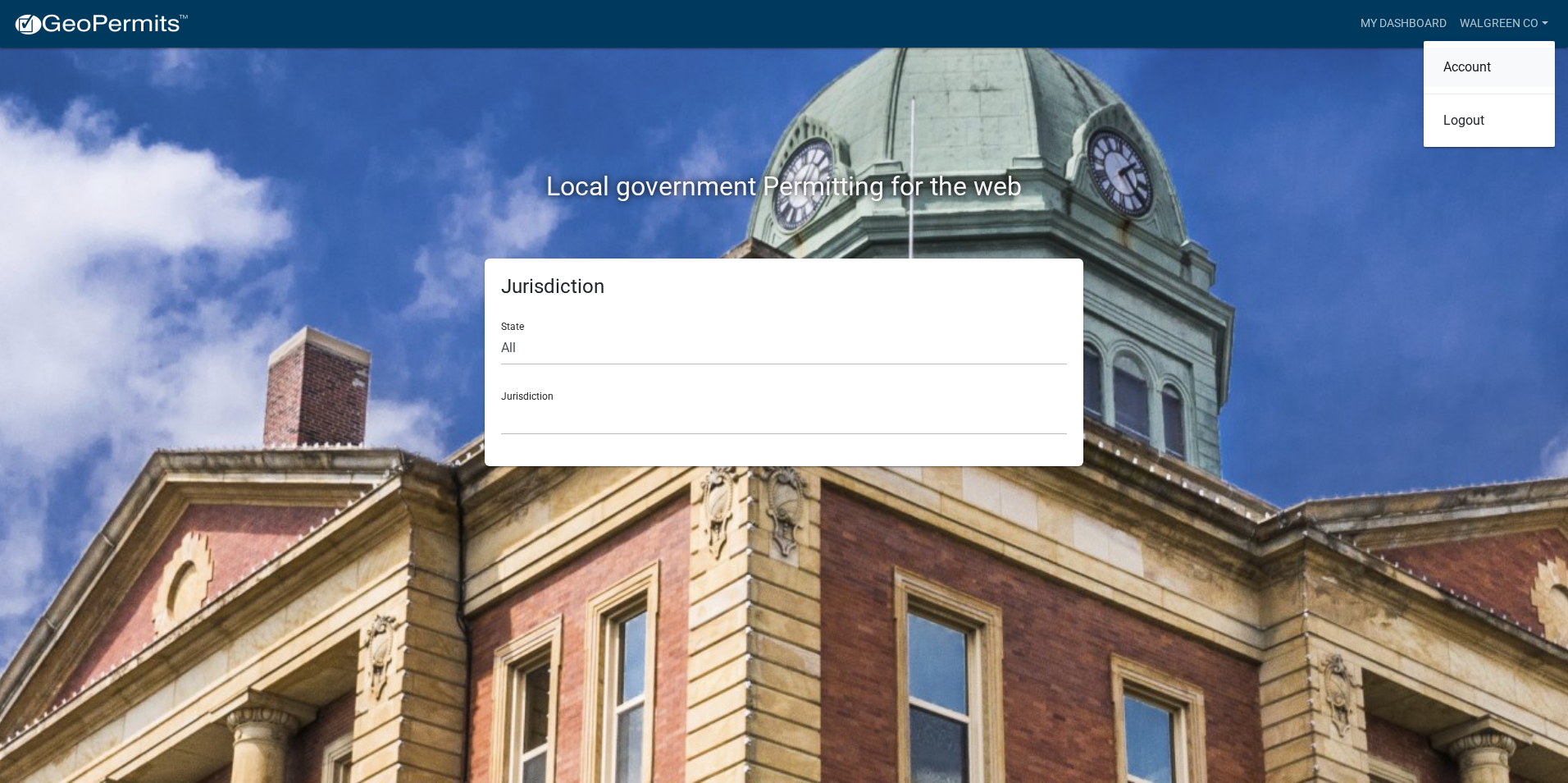
click at [1470, 71] on link "Account" at bounding box center [1489, 67] width 131 height 39
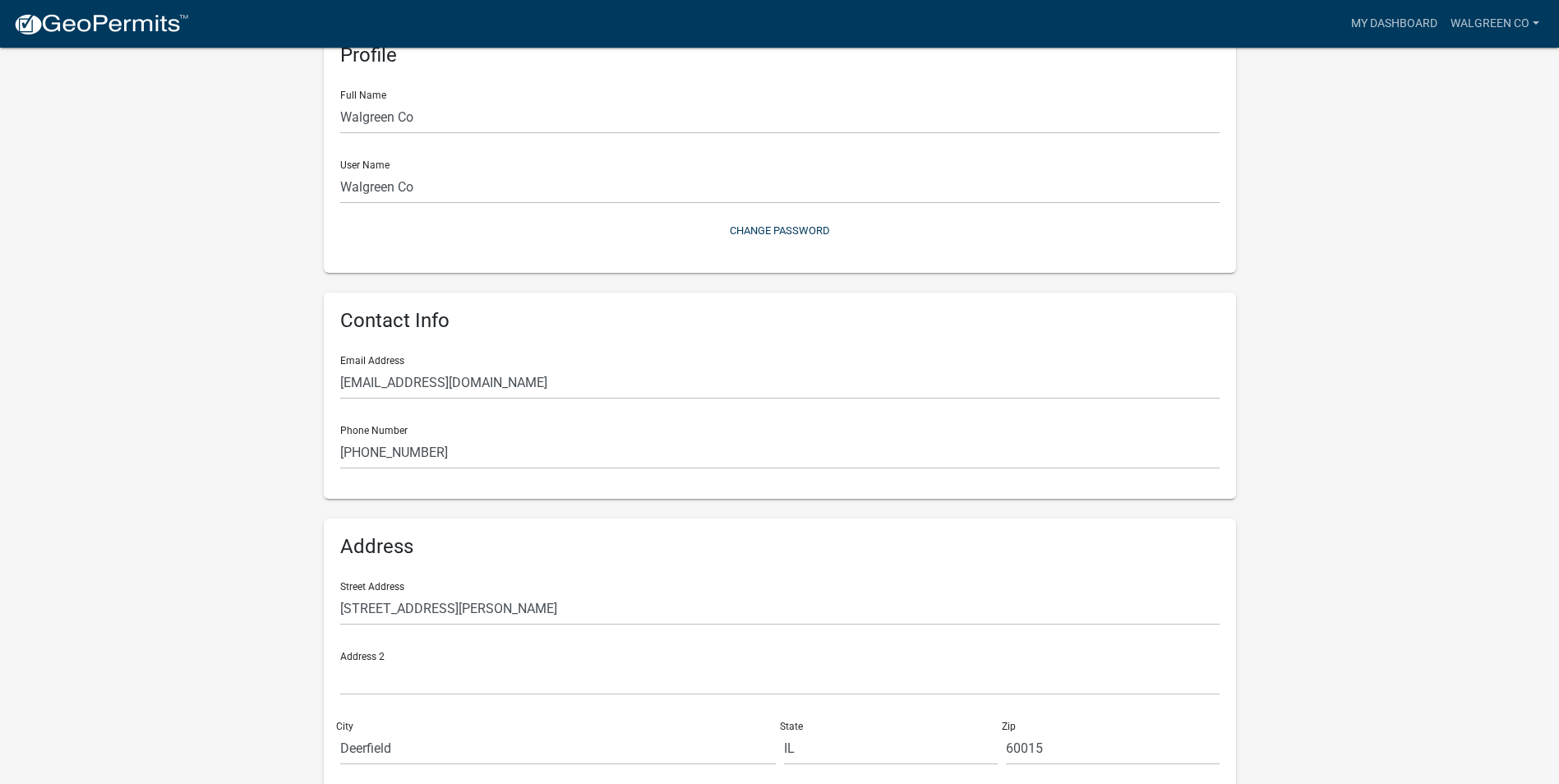
scroll to position [173, 0]
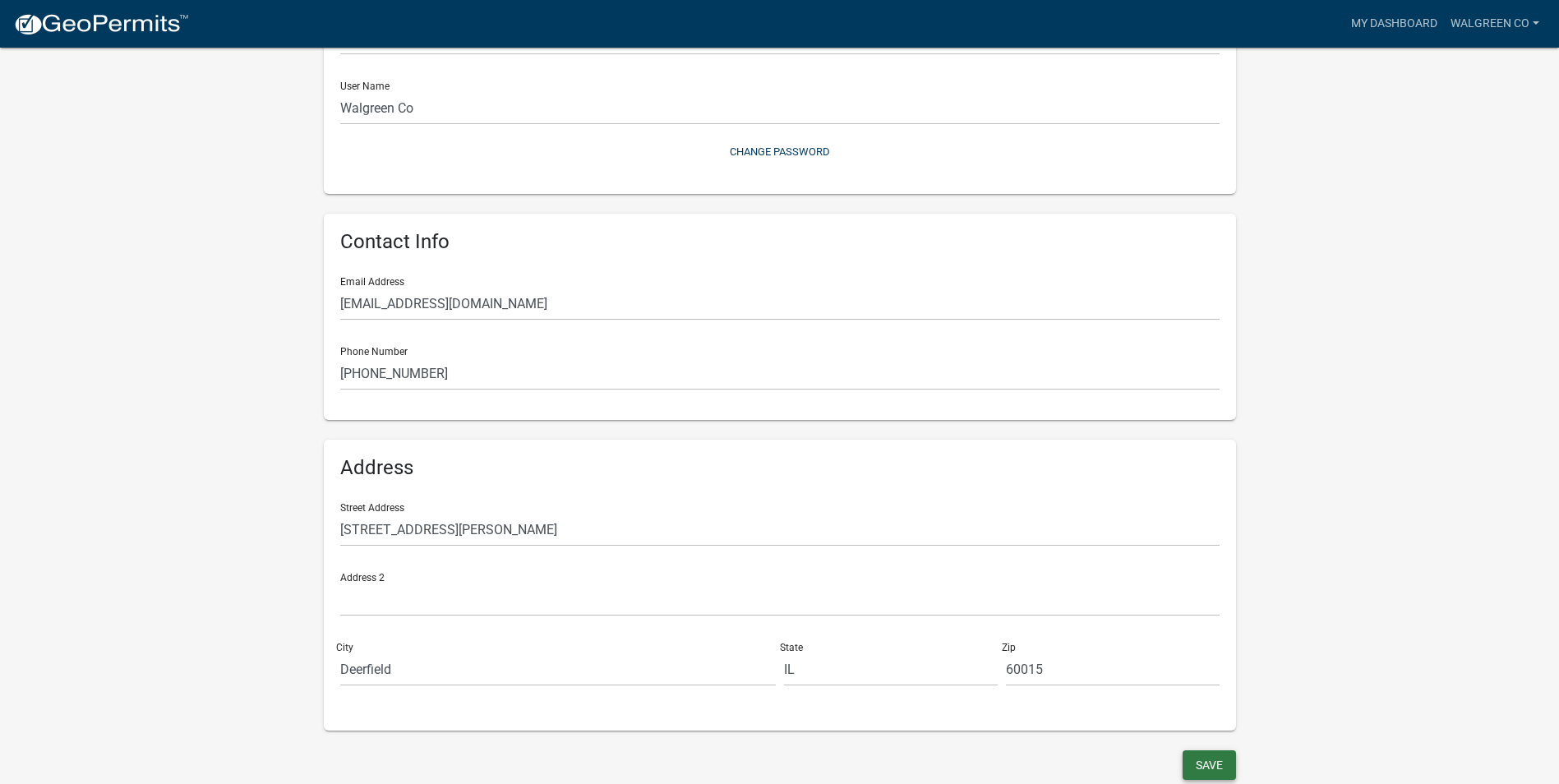
click at [1210, 756] on button "Save" at bounding box center [1209, 765] width 54 height 29
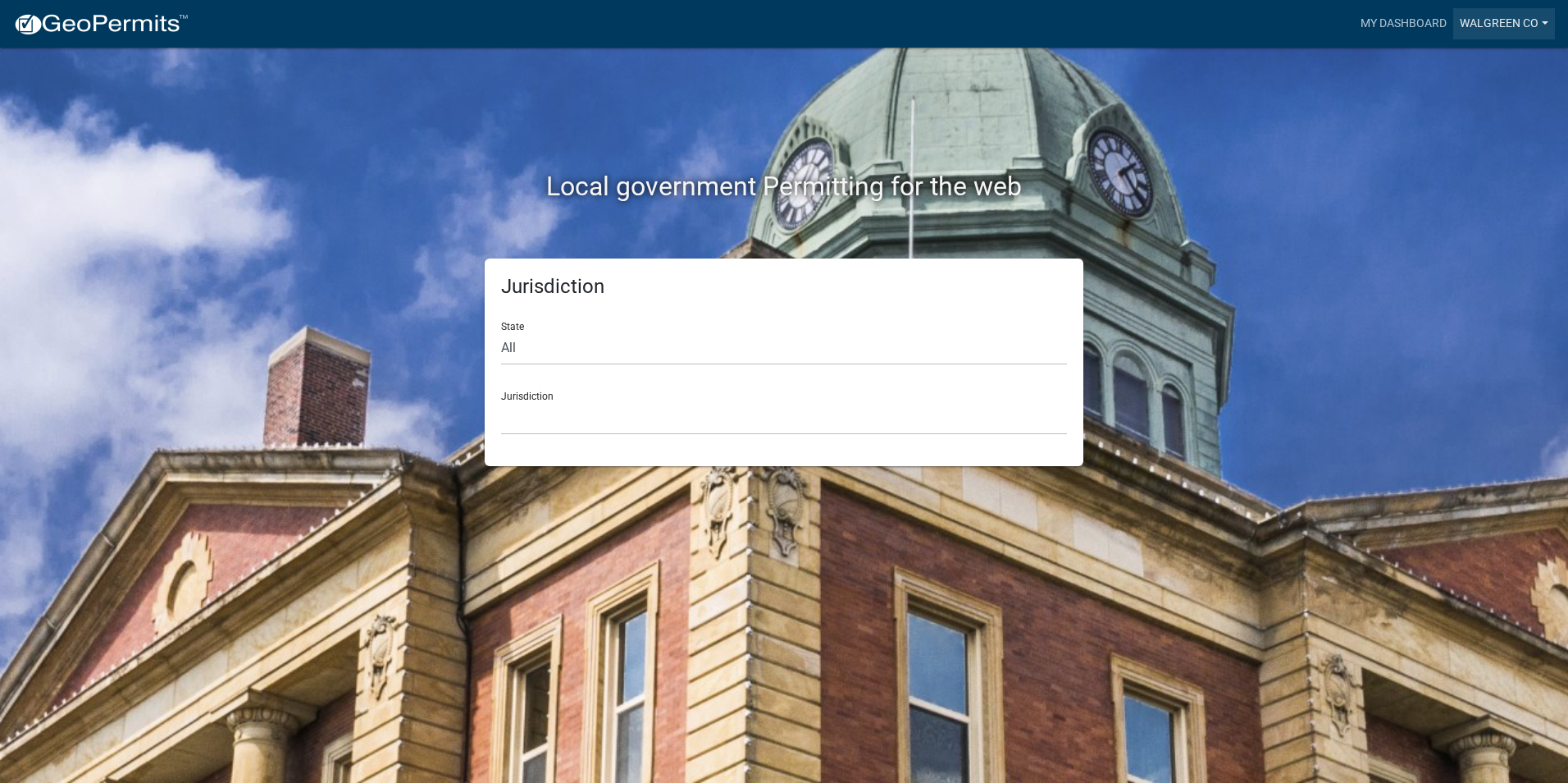
click at [1540, 18] on link "Walgreen Co" at bounding box center [1504, 23] width 102 height 31
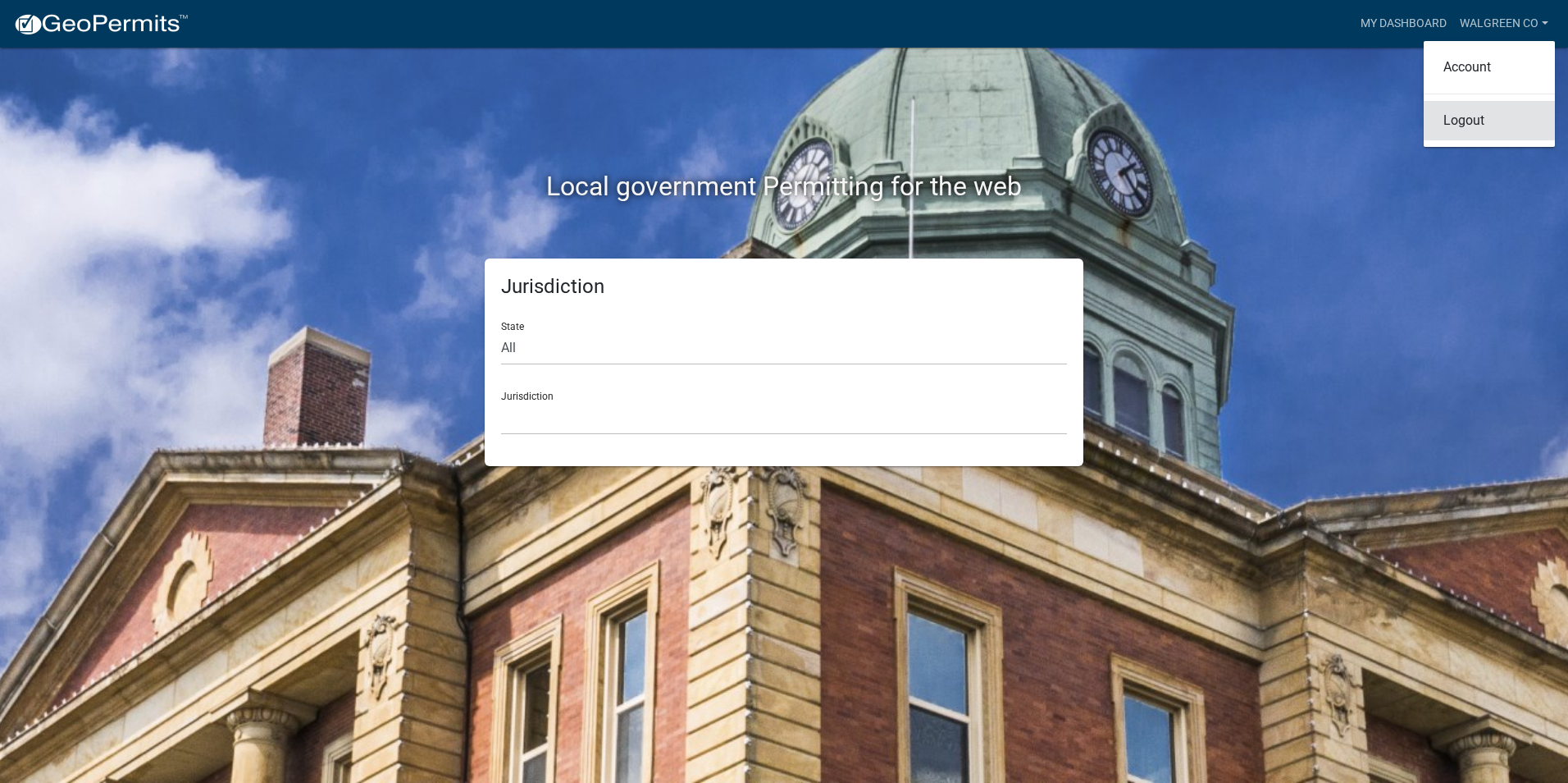
click at [1440, 117] on link "Logout" at bounding box center [1489, 121] width 131 height 39
